Goal: Task Accomplishment & Management: Use online tool/utility

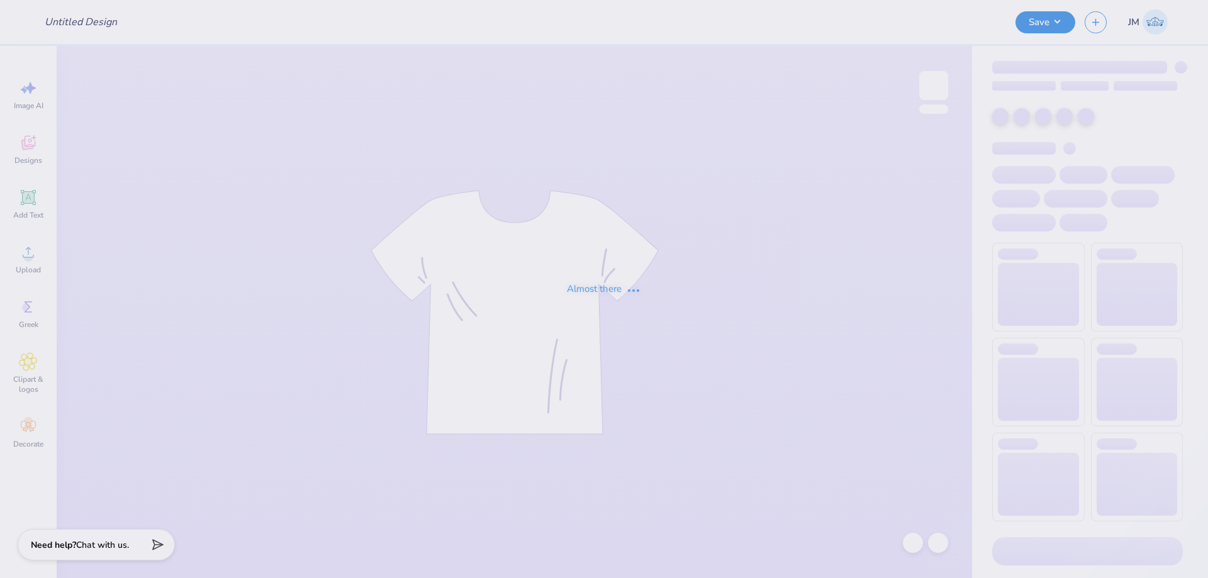
type input "tep game day"
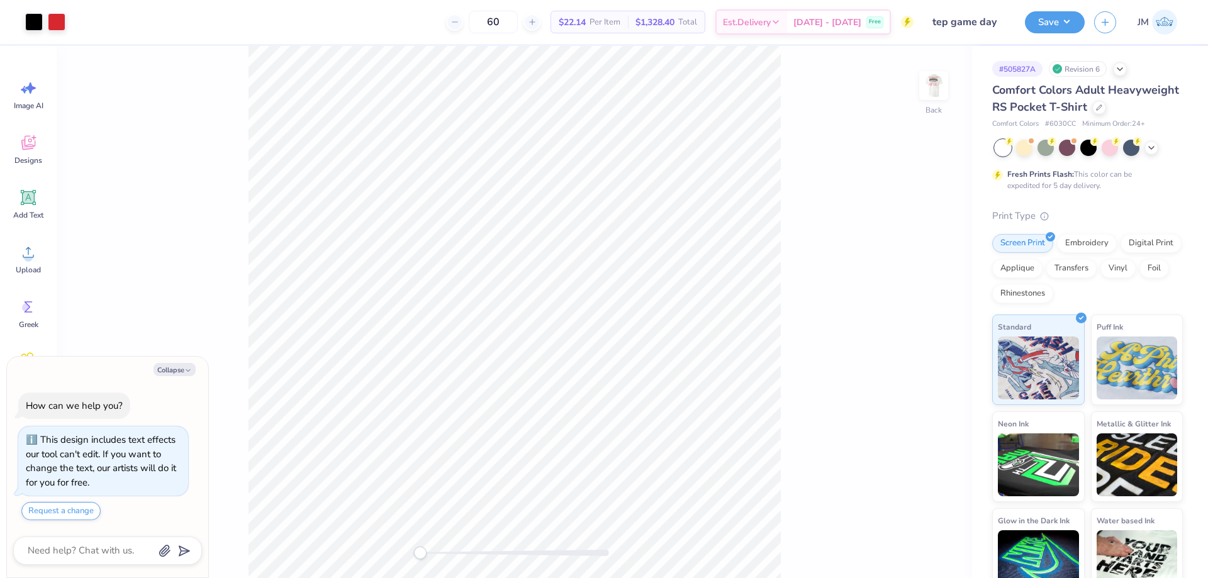
click at [951, 89] on div "Back" at bounding box center [514, 312] width 915 height 532
click at [948, 87] on div "Back" at bounding box center [514, 312] width 915 height 532
click at [936, 84] on img at bounding box center [933, 85] width 50 height 50
click at [939, 348] on icon at bounding box center [939, 344] width 18 height 15
click at [791, 276] on div "Front W 11.95 11.95 " H 3.10 3.10 " Y 11.23 11.23 " Center Middle Top Bottom" at bounding box center [514, 312] width 915 height 532
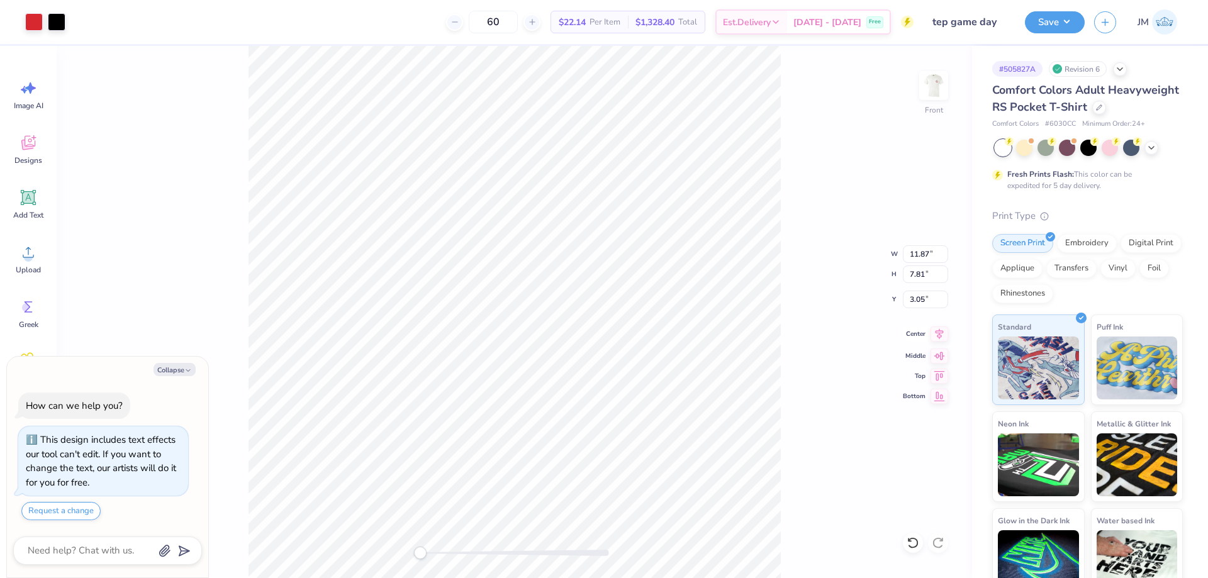
click at [946, 331] on icon at bounding box center [939, 334] width 18 height 15
click at [938, 335] on icon at bounding box center [939, 334] width 18 height 15
click at [944, 331] on icon at bounding box center [939, 334] width 18 height 15
type textarea "x"
click at [918, 259] on input "11.95" at bounding box center [925, 254] width 45 height 18
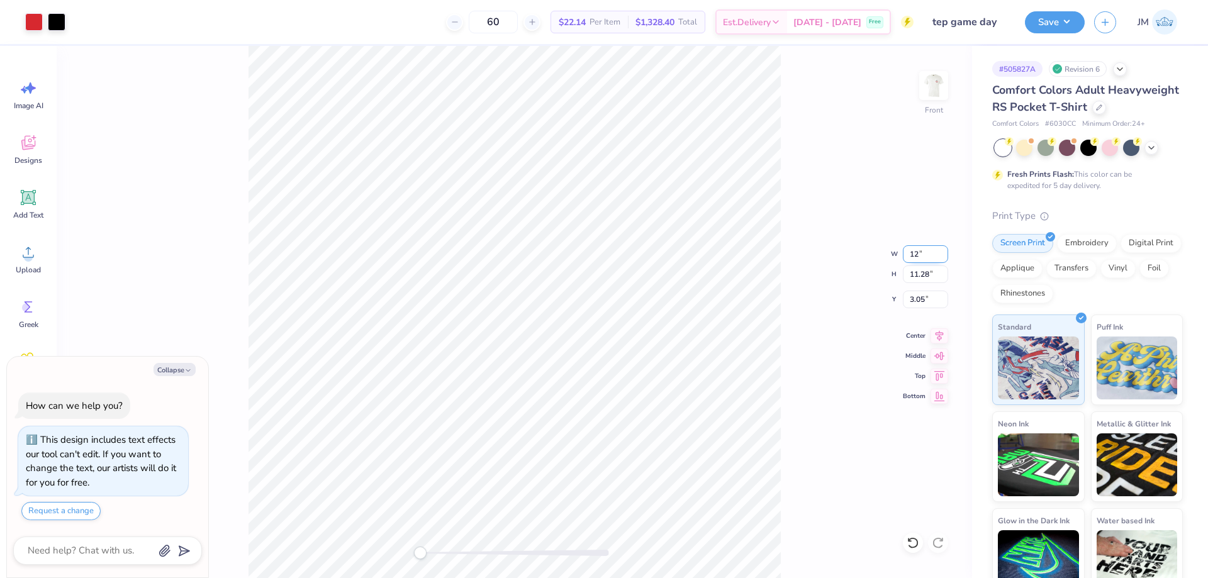
type input "12"
type textarea "x"
type input "12.00"
type input "11.33"
type input "3.03"
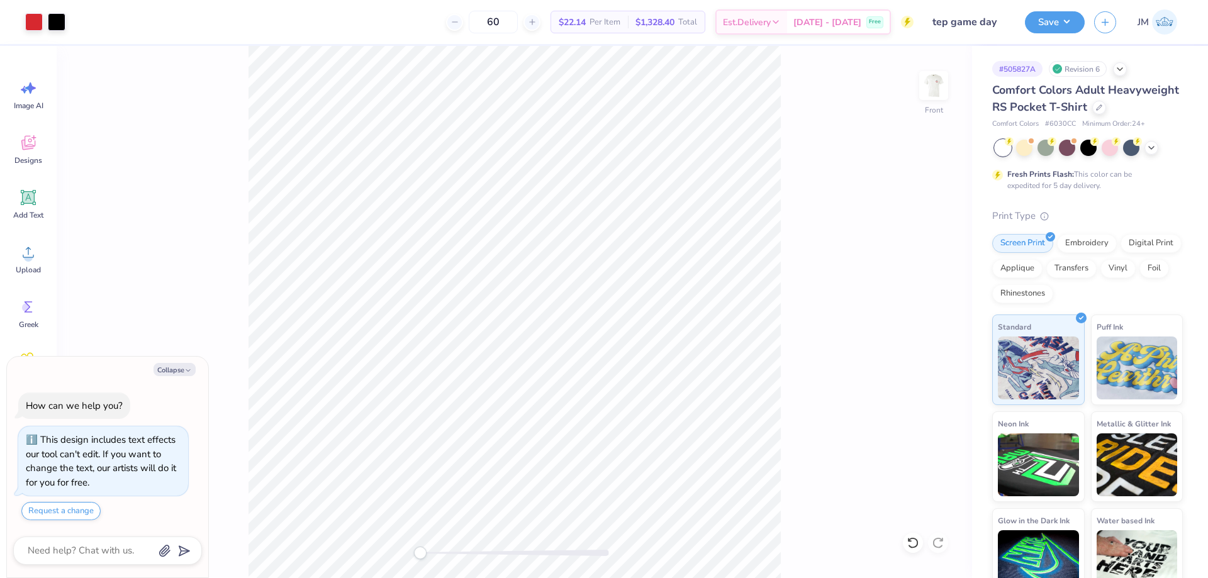
type textarea "x"
click at [929, 296] on input "3.03" at bounding box center [925, 300] width 45 height 18
type input "3"
click at [534, 338] on li "Download vector" at bounding box center [526, 342] width 99 height 25
click at [942, 336] on icon at bounding box center [939, 334] width 18 height 15
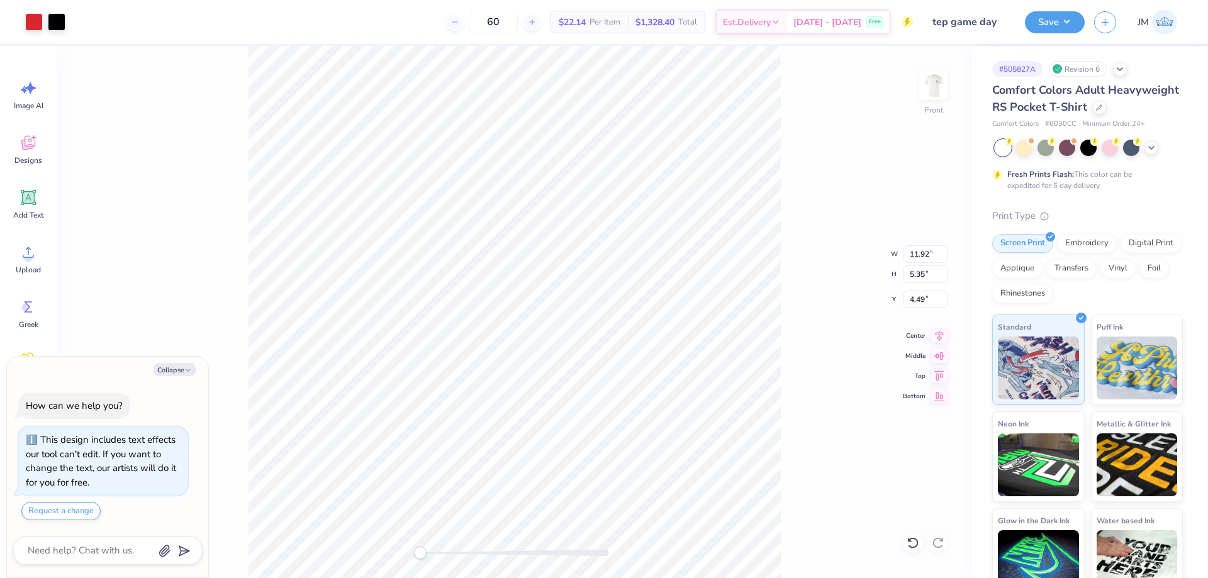
click at [796, 253] on div "Front W 11.92 11.92 " H 5.35 5.35 " Y 4.49 4.49 " Center Middle Top Bottom" at bounding box center [514, 312] width 915 height 532
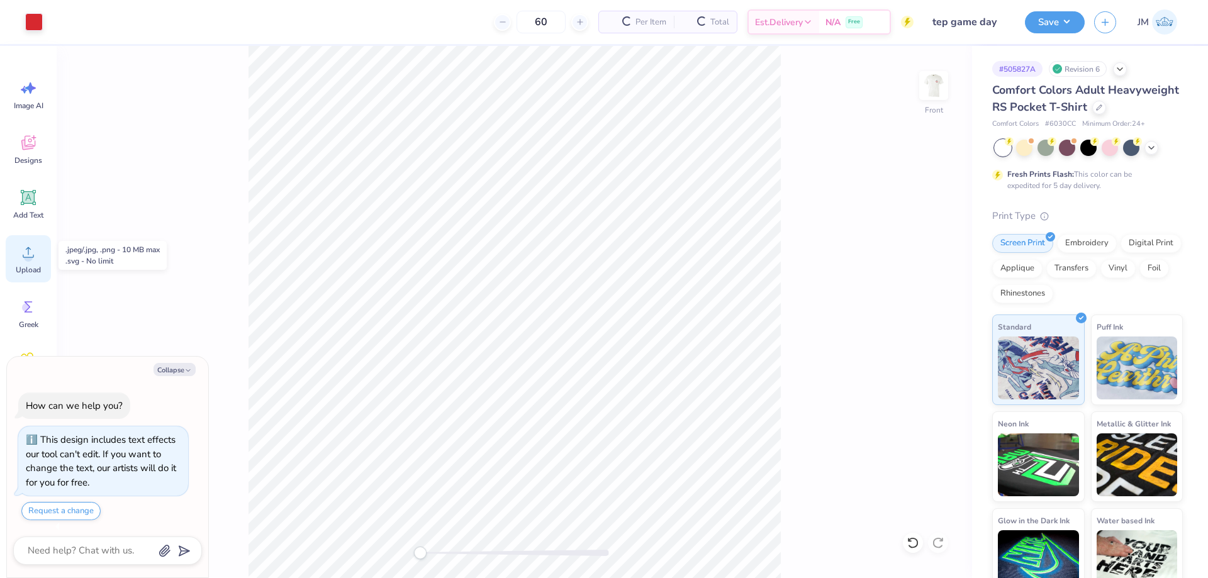
click at [31, 252] on icon at bounding box center [28, 252] width 19 height 19
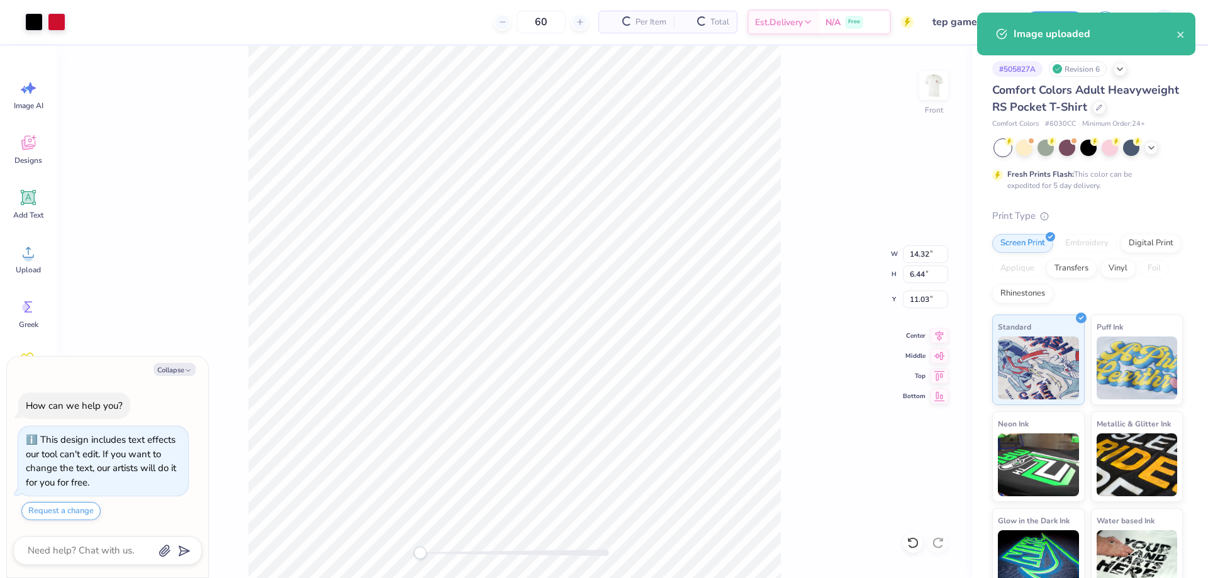
type textarea "x"
click at [922, 257] on input "14.32" at bounding box center [925, 254] width 45 height 18
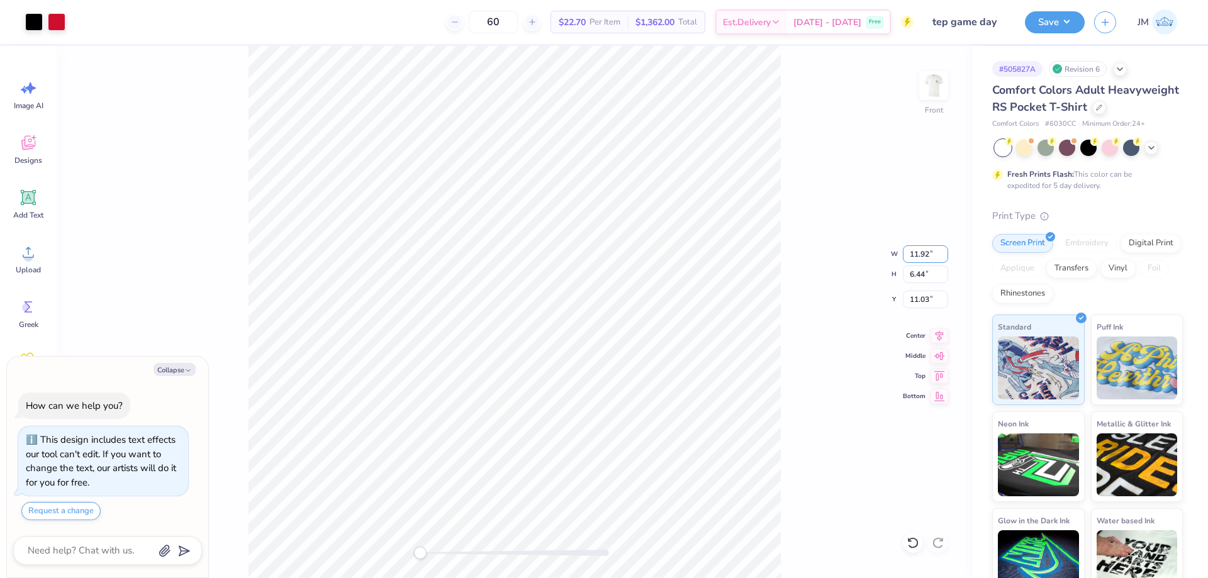
type input "11.92"
type textarea "x"
type input "5.36"
click at [922, 299] on input "11.57" at bounding box center [925, 300] width 45 height 18
type input "4.49"
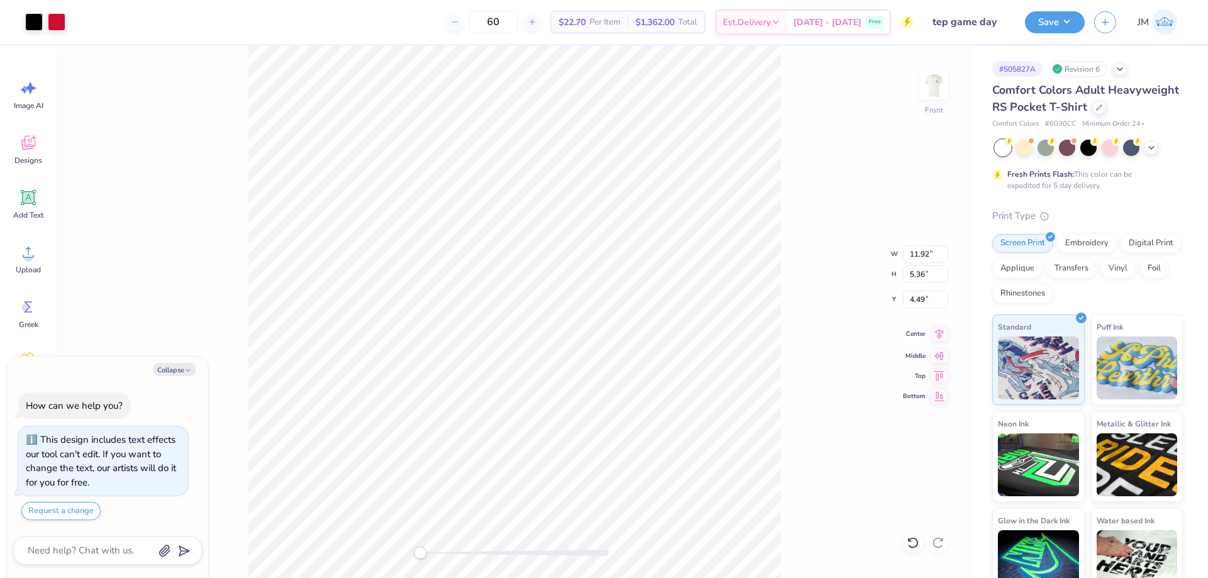
click at [945, 334] on icon at bounding box center [939, 334] width 18 height 15
click at [245, 123] on div "Front W 11.92 11.92 " H 5.36 5.36 " Y 4.49 4.49 " Center Middle Top Bottom" at bounding box center [514, 312] width 915 height 532
click at [77, 28] on div at bounding box center [79, 21] width 18 height 18
type textarea "x"
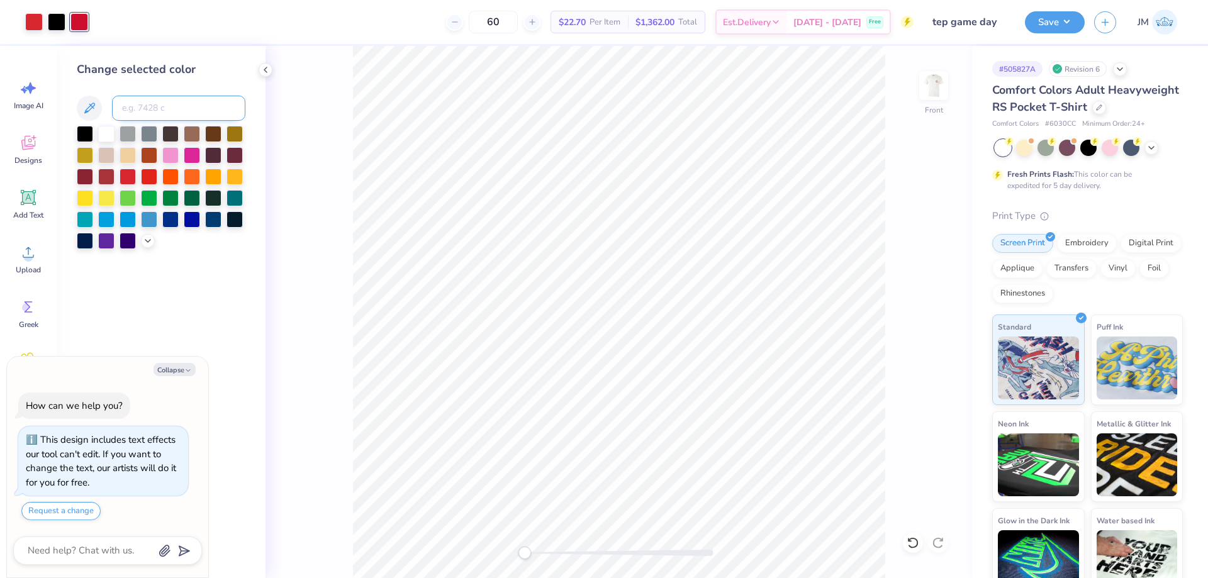
click at [142, 106] on input at bounding box center [178, 108] width 133 height 25
type input "1795"
click at [1066, 25] on button "Save" at bounding box center [1055, 20] width 60 height 22
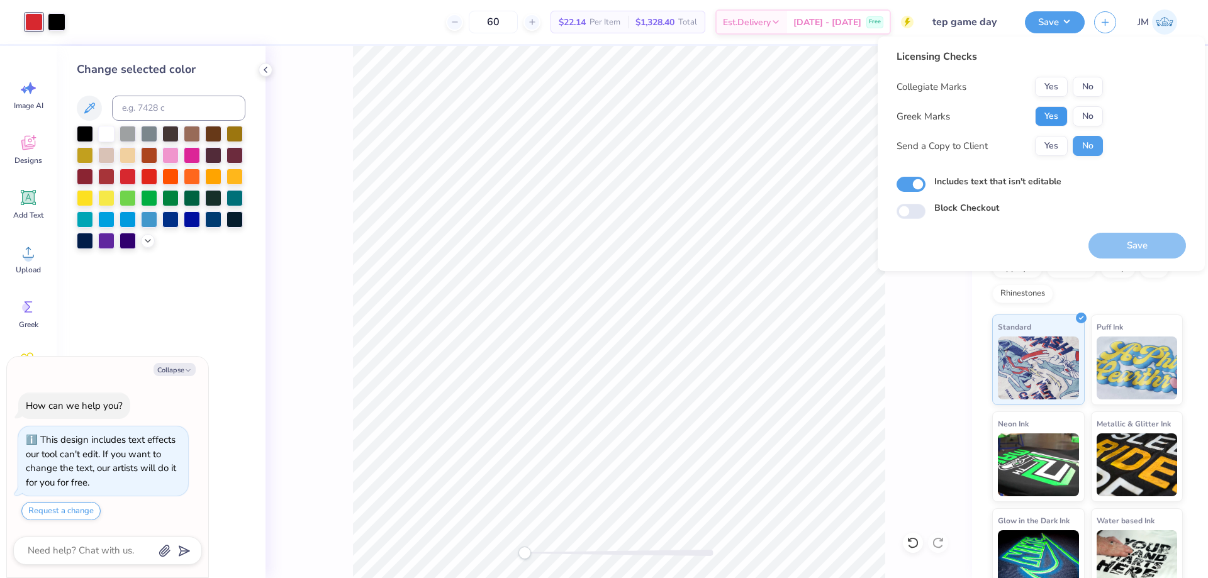
click at [1062, 113] on button "Yes" at bounding box center [1051, 116] width 33 height 20
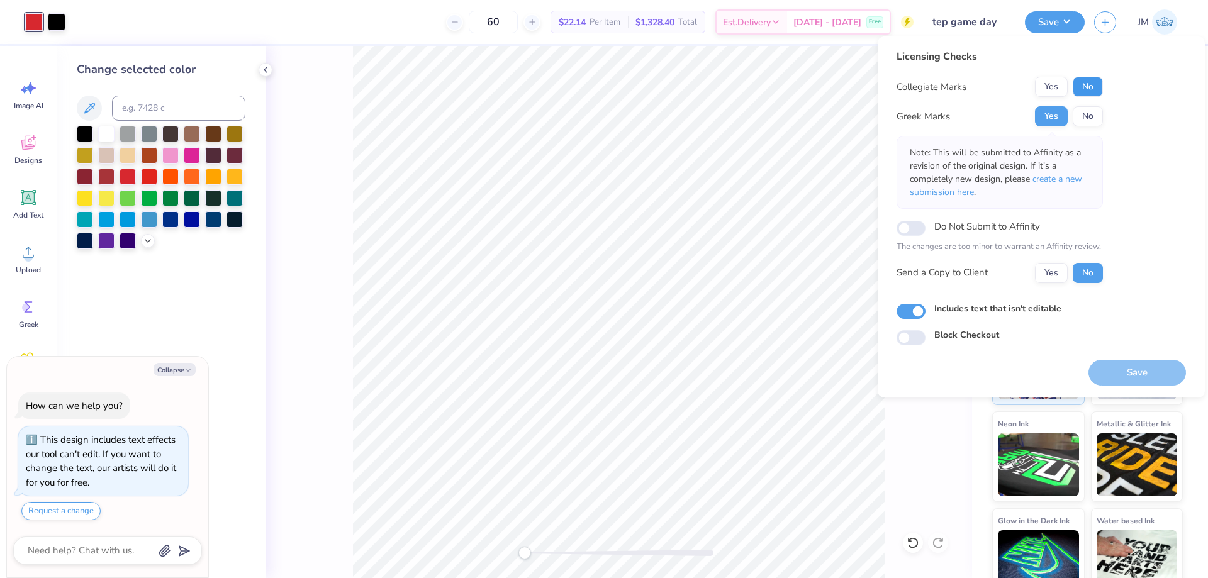
click at [1089, 83] on button "No" at bounding box center [1088, 87] width 30 height 20
click at [1127, 374] on button "Save" at bounding box center [1137, 373] width 98 height 26
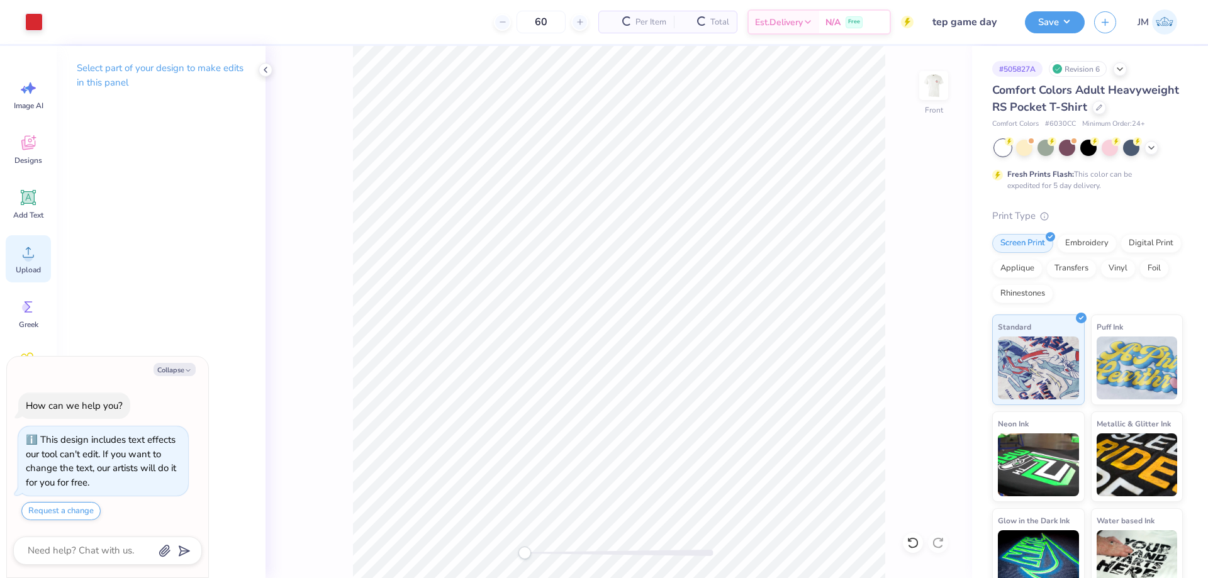
click at [18, 266] on span "Upload" at bounding box center [28, 270] width 25 height 10
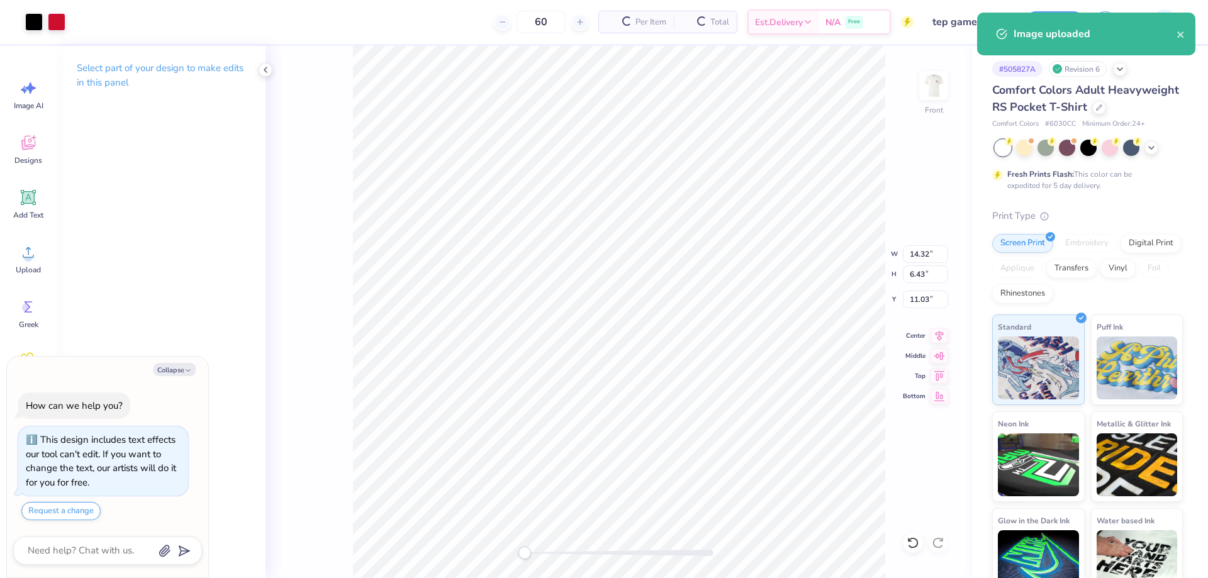
type textarea "x"
click at [925, 255] on input "14.32" at bounding box center [925, 254] width 45 height 18
type input "11.92"
type textarea "x"
type input "5.35"
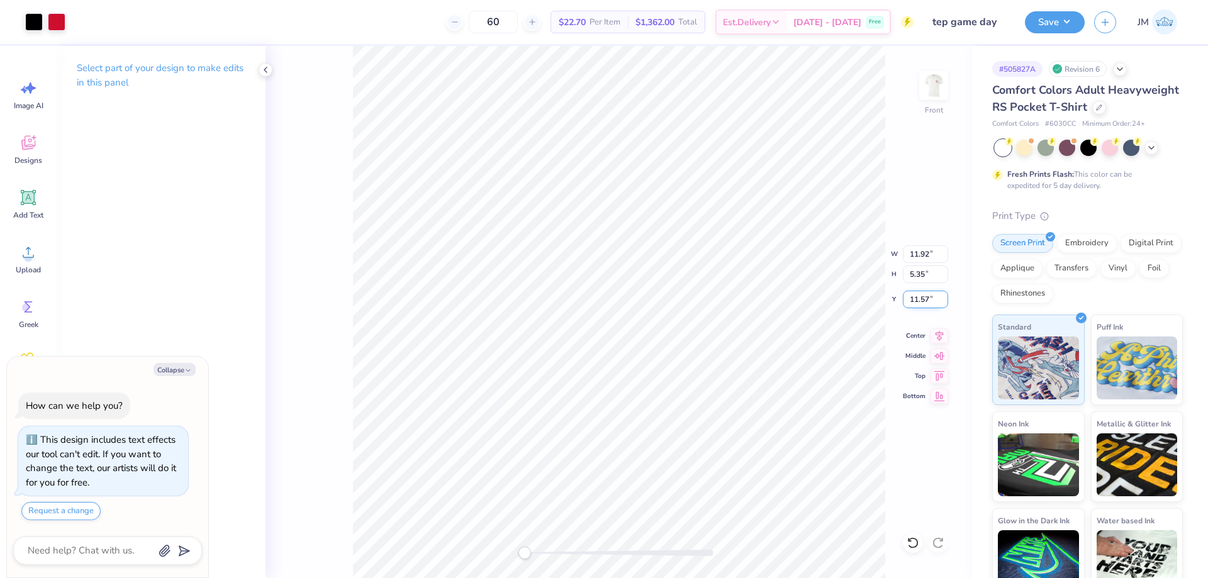
click at [930, 302] on input "11.57" at bounding box center [925, 300] width 45 height 18
type input "4.49"
click at [939, 337] on icon at bounding box center [939, 333] width 8 height 11
click at [1081, 19] on button "Save" at bounding box center [1055, 20] width 60 height 22
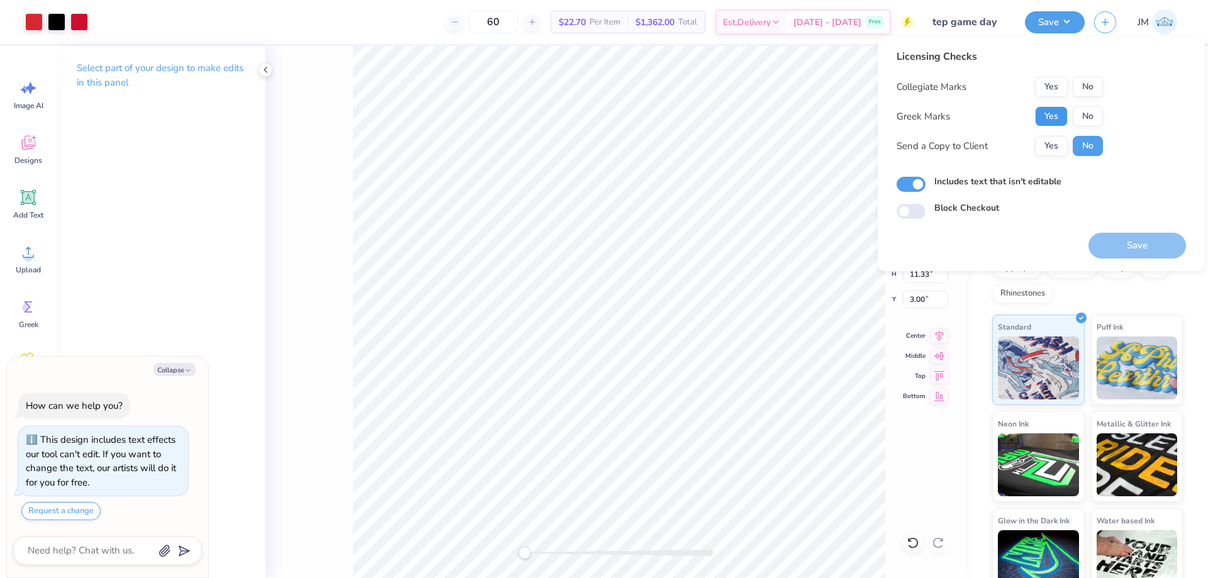
click at [1060, 111] on button "Yes" at bounding box center [1051, 116] width 33 height 20
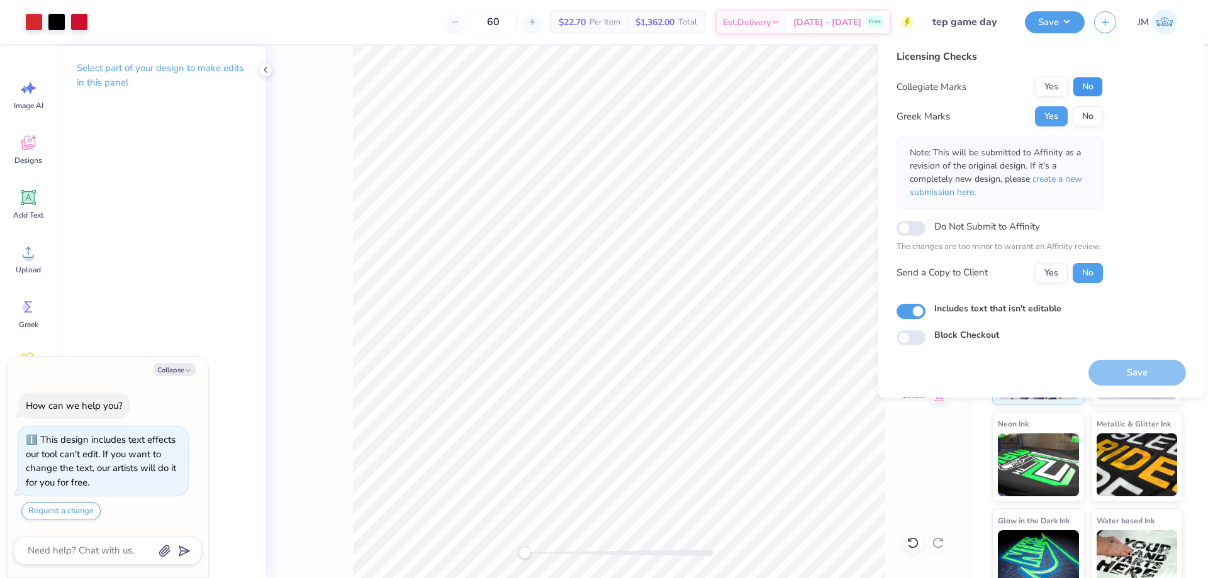
click at [1080, 91] on button "No" at bounding box center [1088, 87] width 30 height 20
click at [1173, 369] on button "Save" at bounding box center [1137, 373] width 98 height 26
type textarea "x"
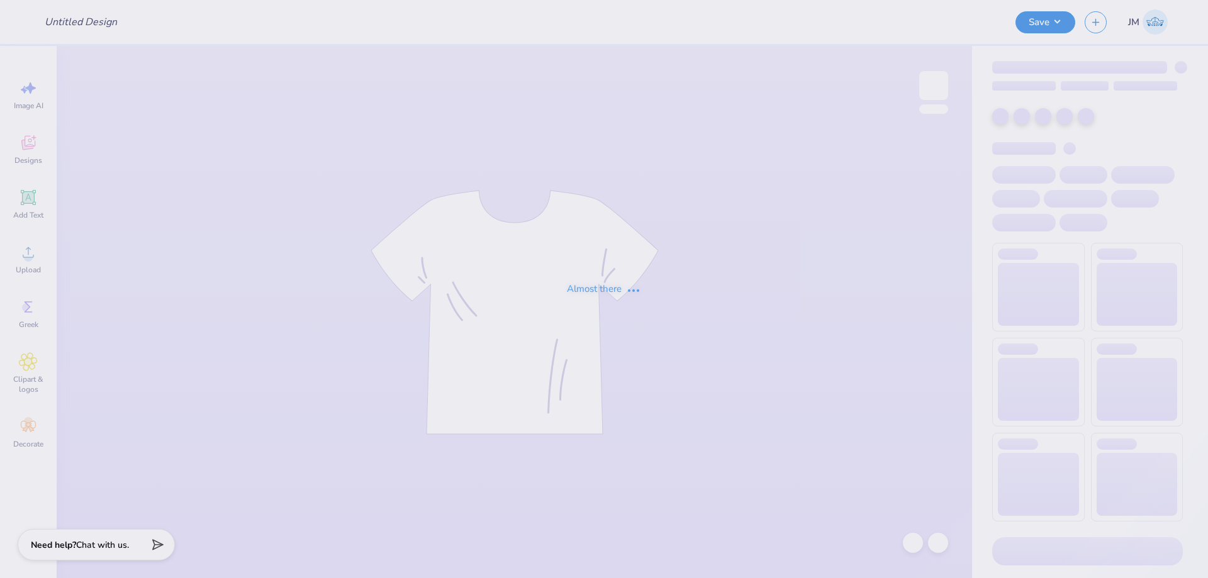
type input "tep game day"
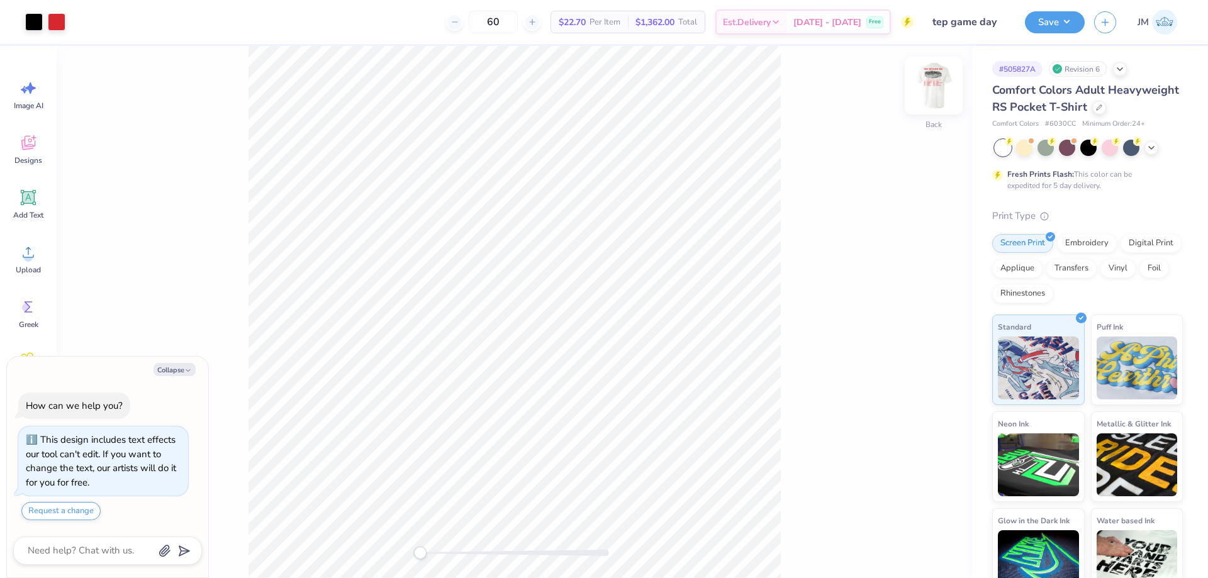
click at [930, 82] on img at bounding box center [933, 85] width 50 height 50
click at [80, 18] on div at bounding box center [79, 21] width 18 height 18
type textarea "x"
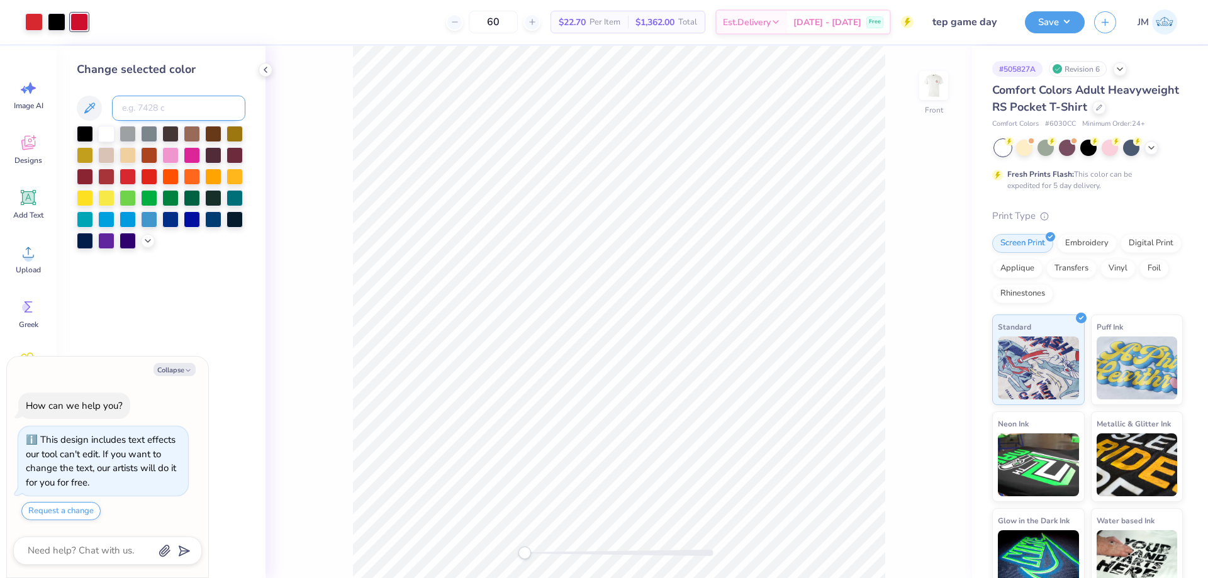
click at [160, 98] on input at bounding box center [178, 108] width 133 height 25
type input "1795"
click at [1066, 26] on button "Save" at bounding box center [1055, 20] width 60 height 22
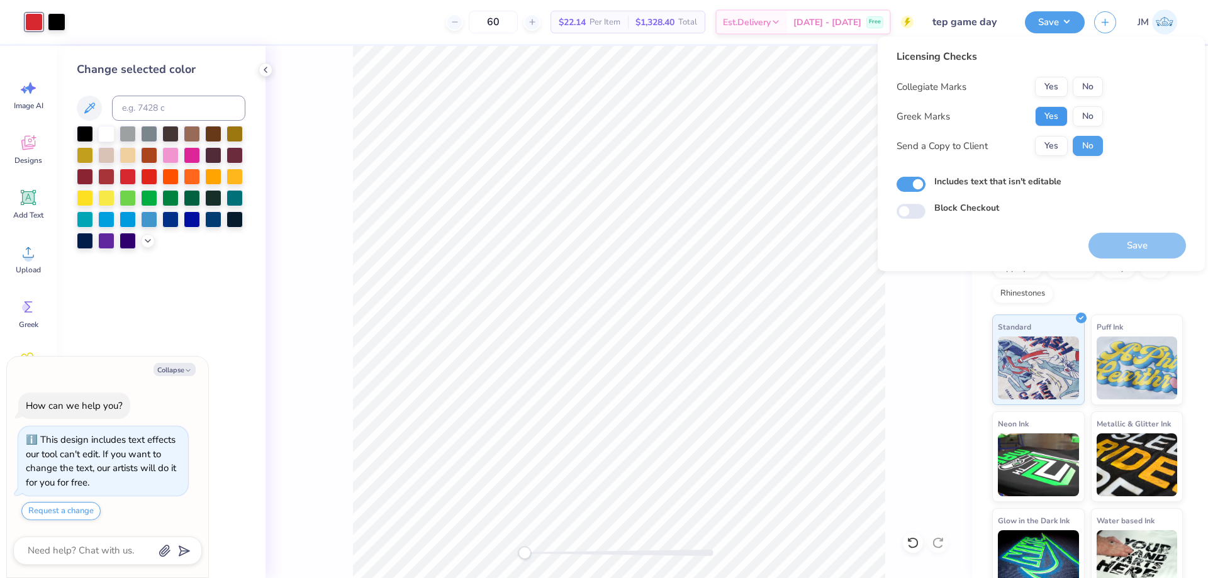
click at [1046, 113] on button "Yes" at bounding box center [1051, 116] width 33 height 20
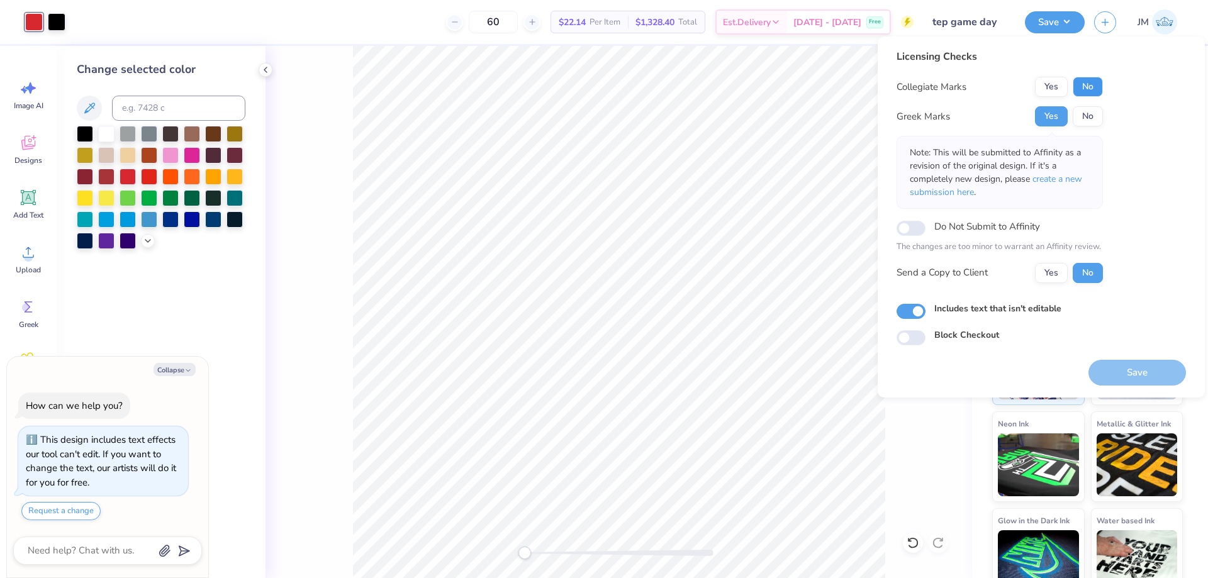
click at [1088, 82] on button "No" at bounding box center [1088, 87] width 30 height 20
click at [1140, 372] on button "Save" at bounding box center [1137, 373] width 98 height 26
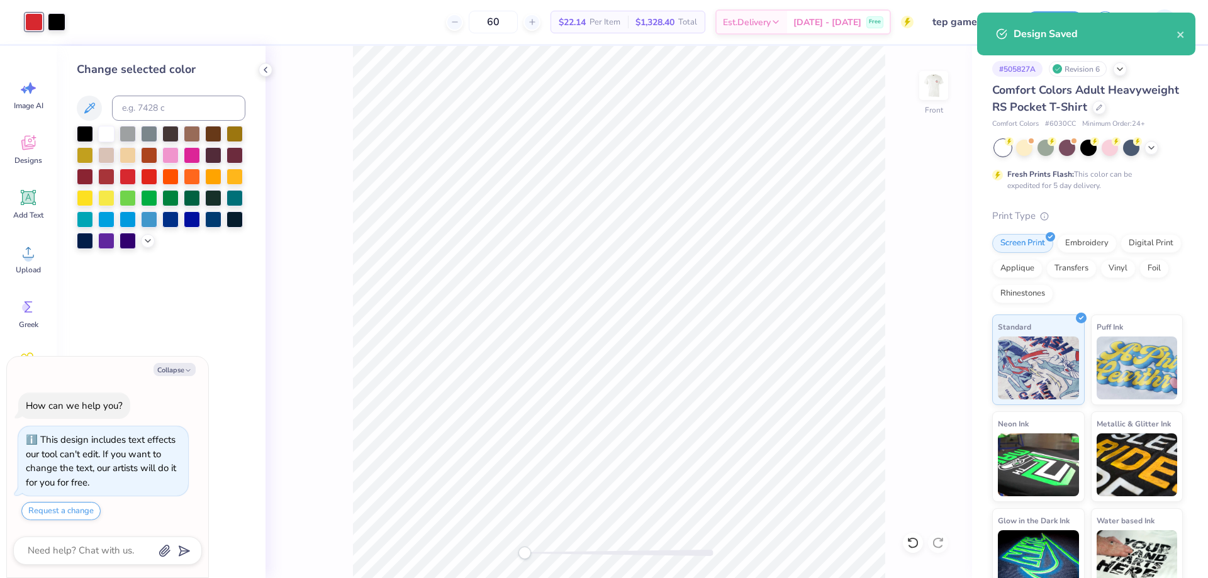
type textarea "x"
